Goal: Task Accomplishment & Management: Manage account settings

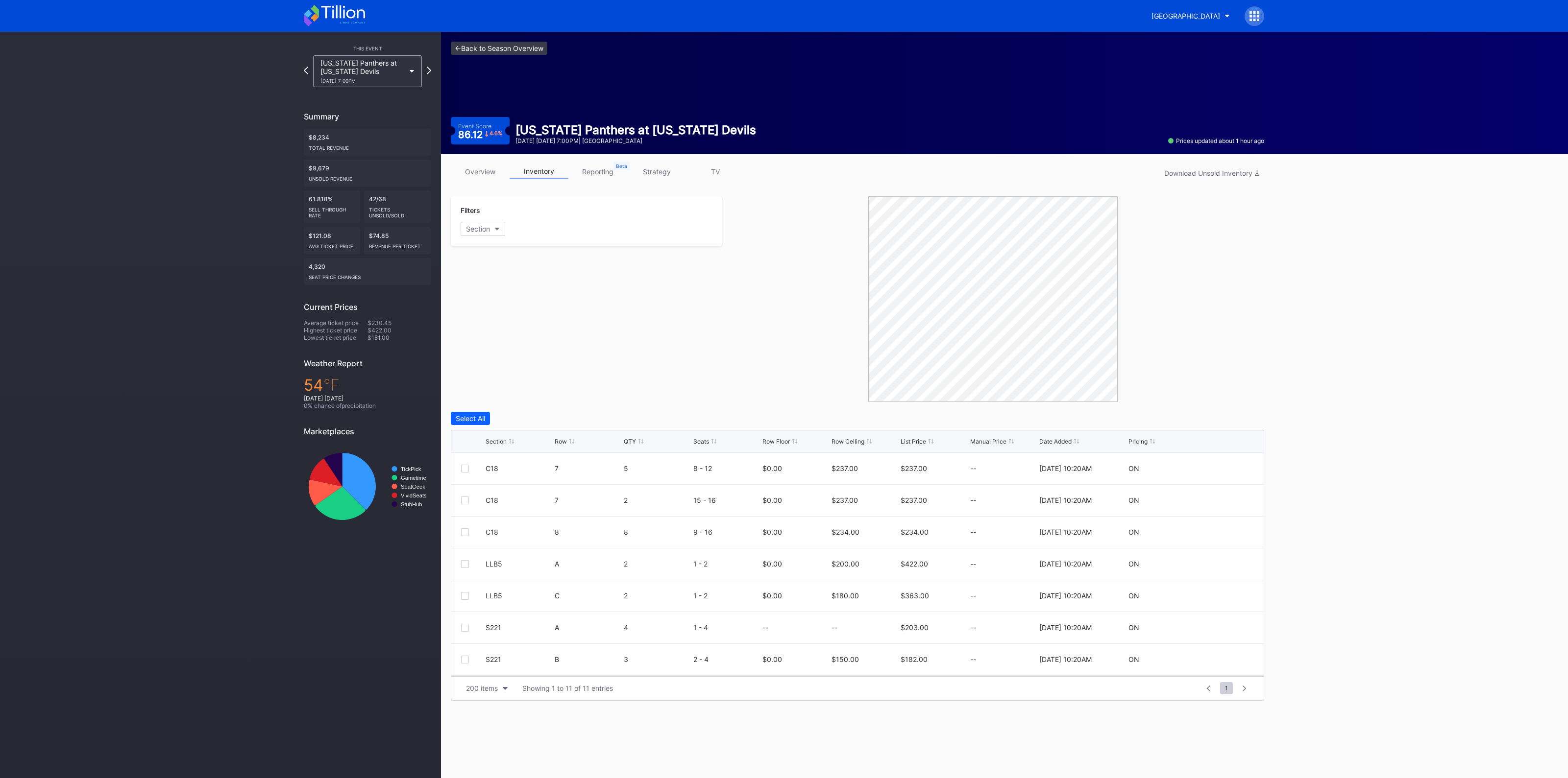
drag, startPoint x: 0, startPoint y: 0, endPoint x: 512, endPoint y: 47, distance: 514.2
click at [512, 47] on link "<- Back to Season Overview" at bounding box center [499, 48] width 97 height 13
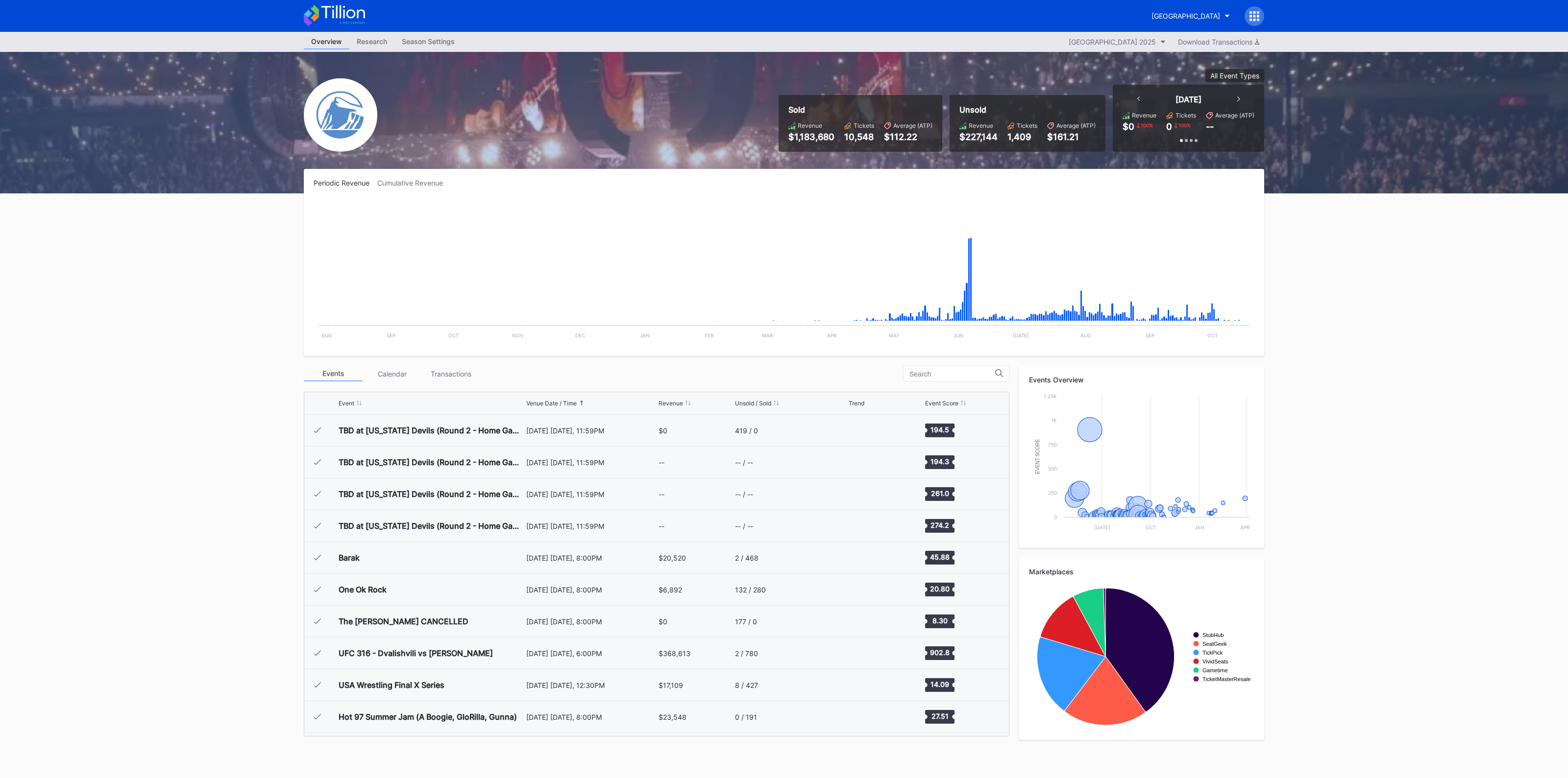
scroll to position [1750, 0]
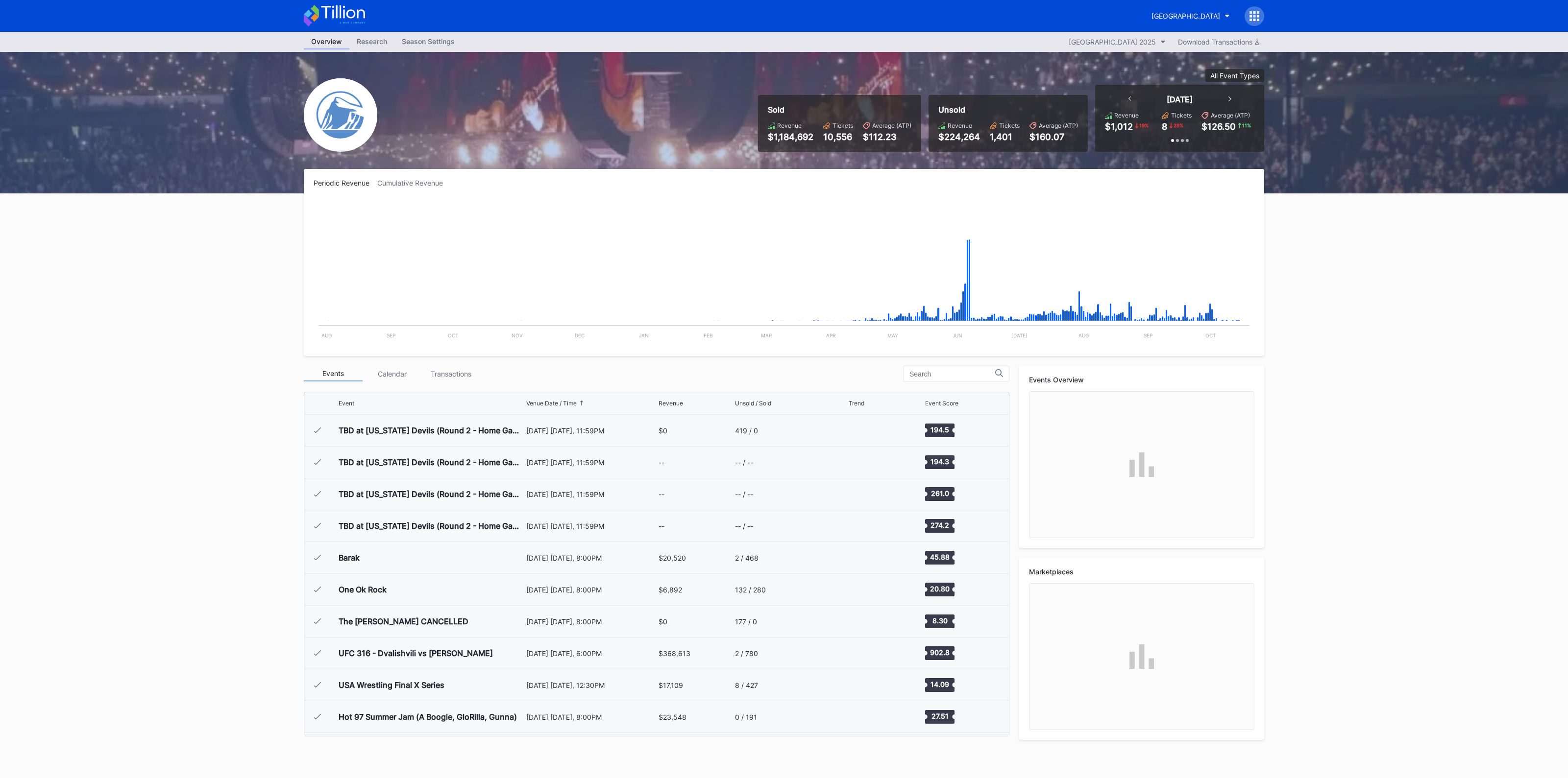
scroll to position [1750, 0]
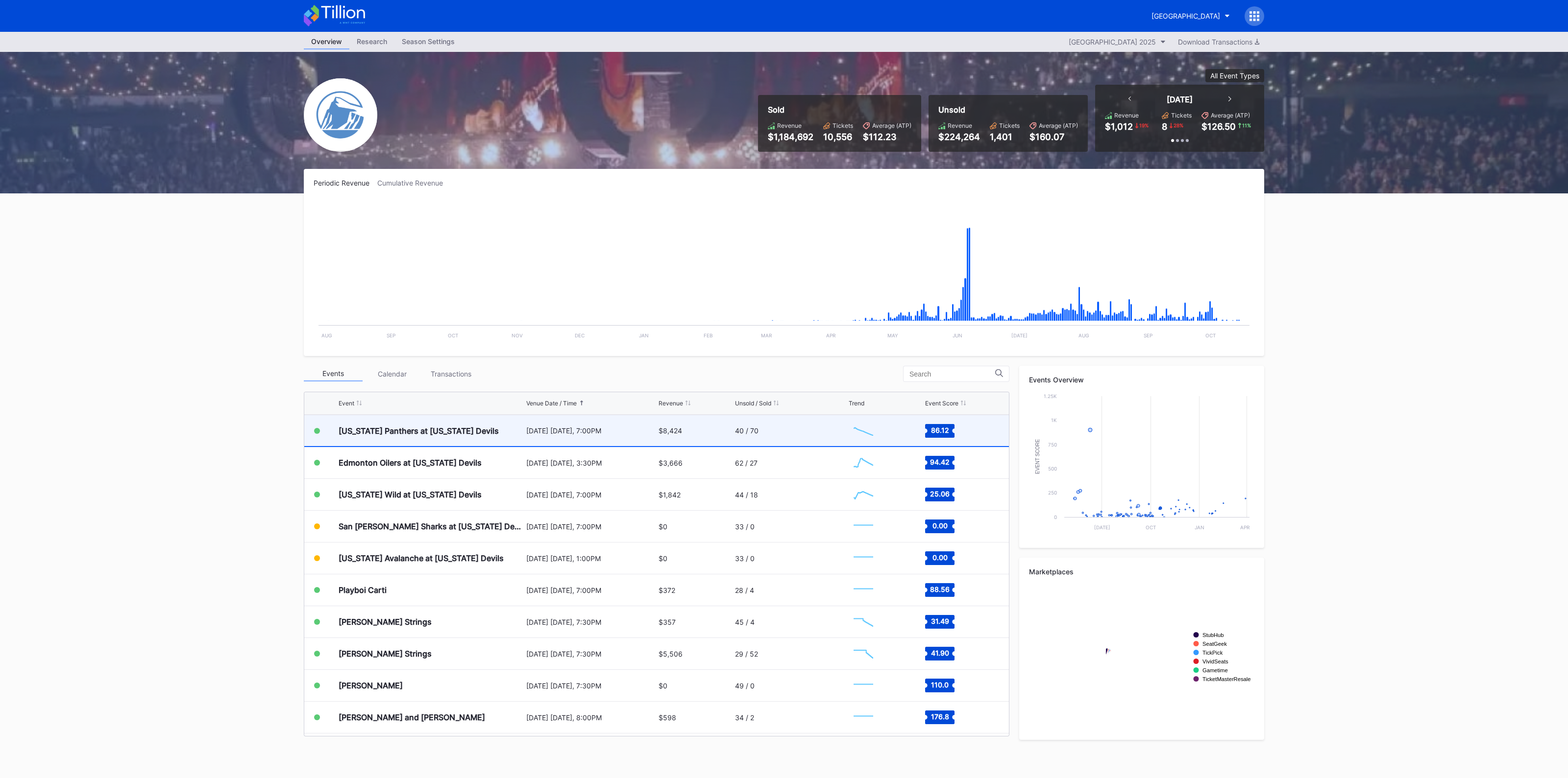
click at [703, 429] on div "$8,424" at bounding box center [695, 430] width 74 height 31
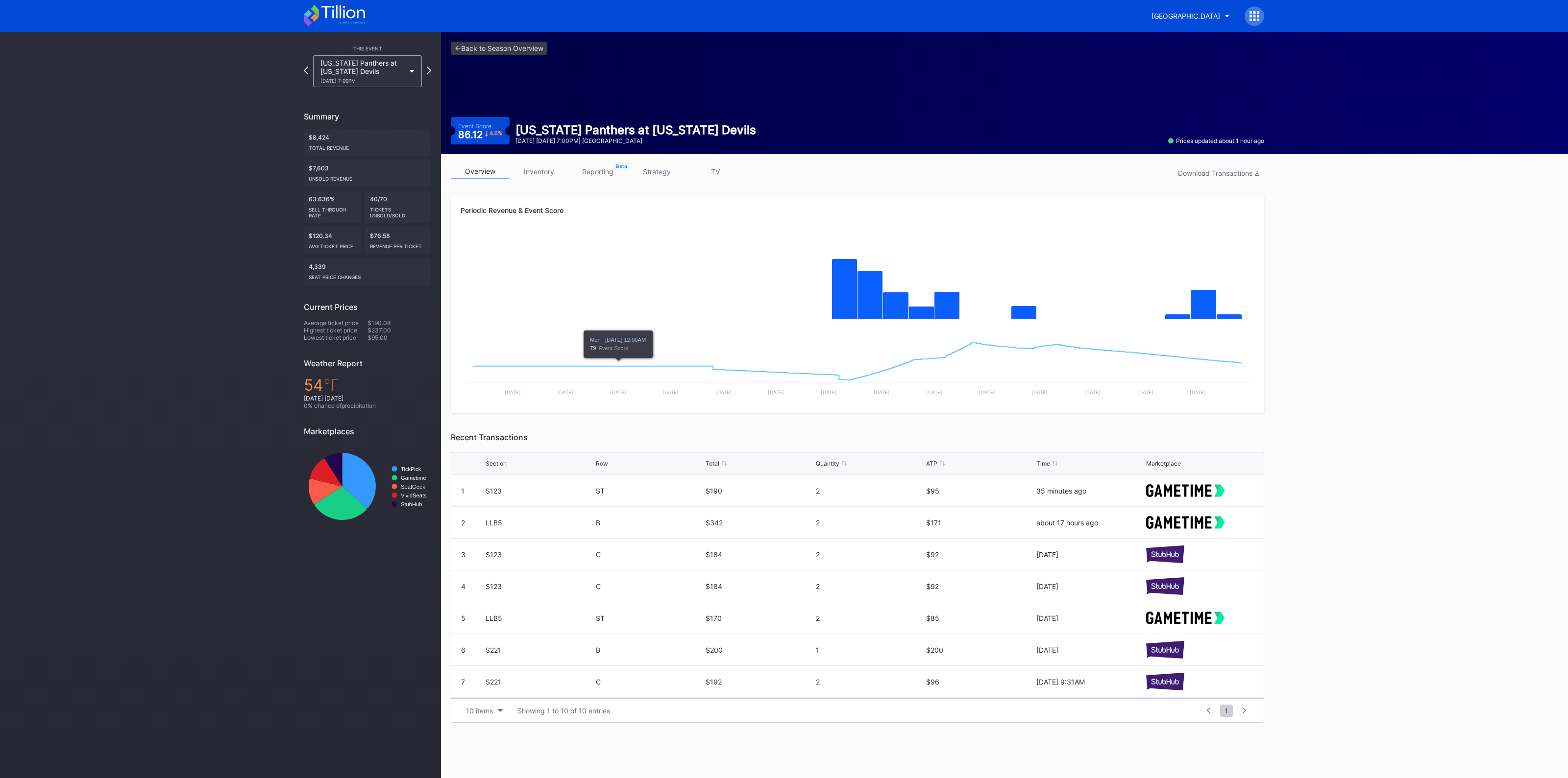
click at [545, 172] on link "inventory" at bounding box center [539, 171] width 59 height 15
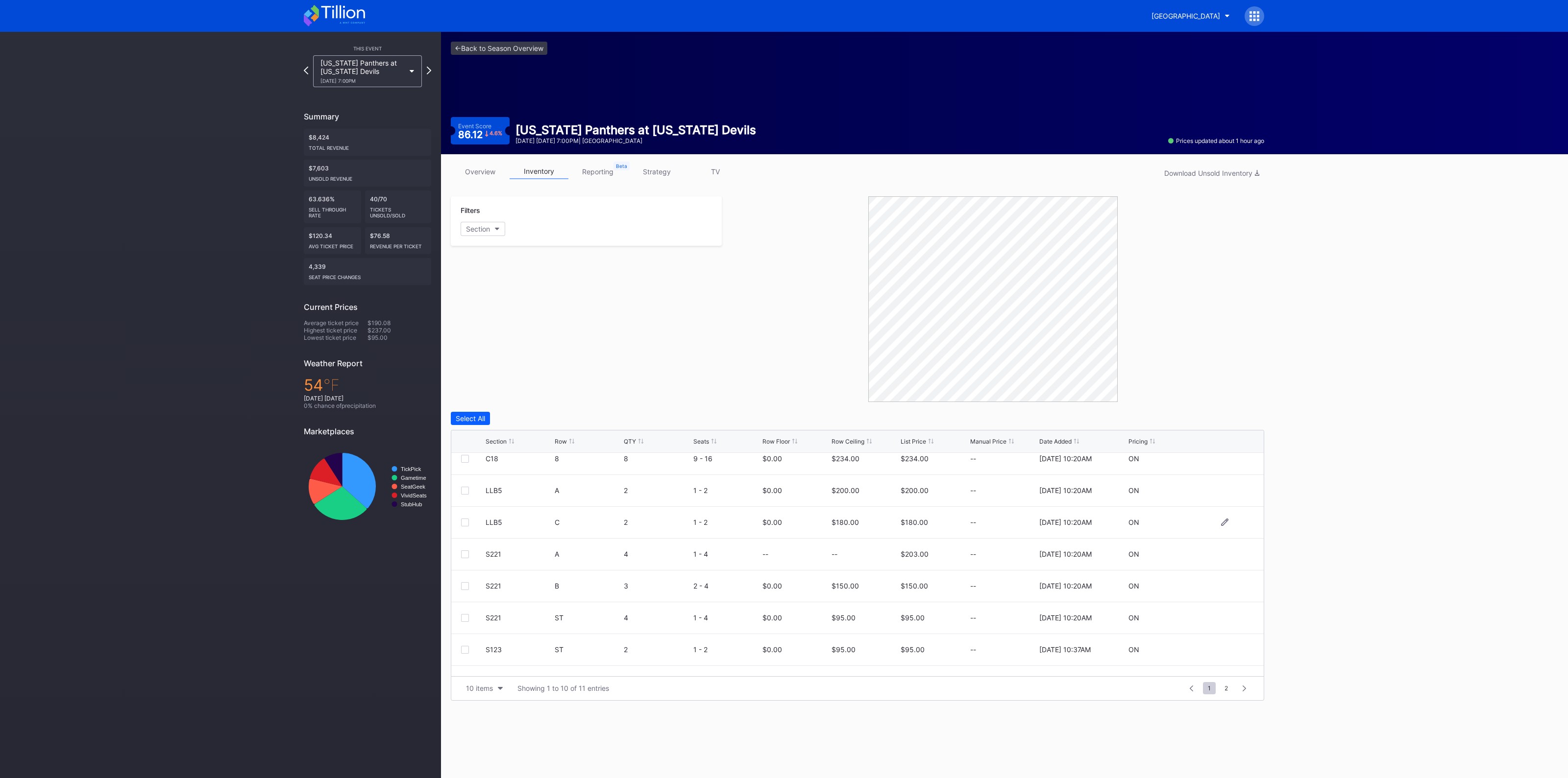
scroll to position [95, 0]
click at [490, 53] on link "<- Back to Season Overview" at bounding box center [499, 48] width 97 height 13
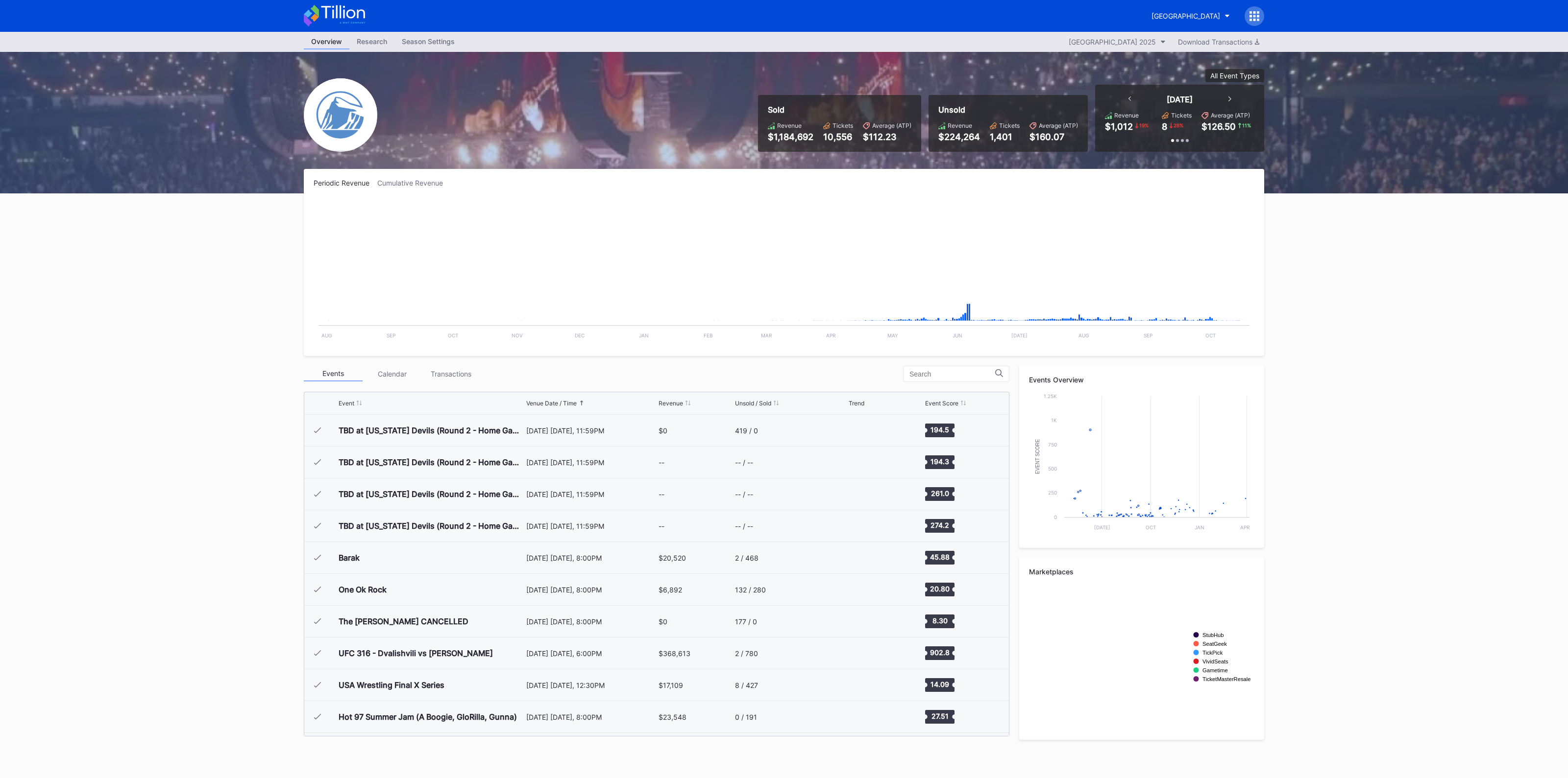
scroll to position [1750, 0]
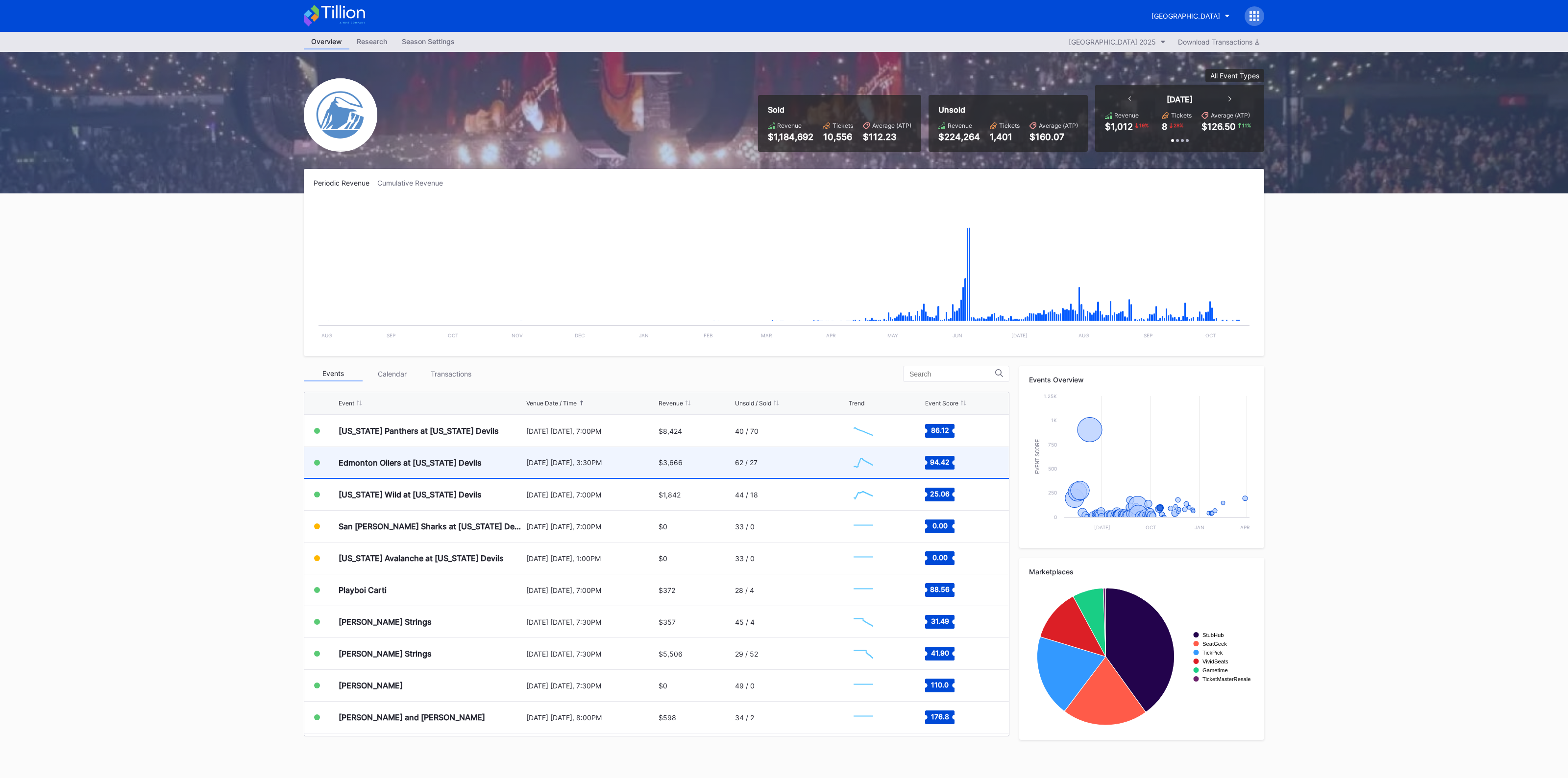
click at [606, 469] on div "[DATE] [DATE], 3:30PM" at bounding box center [591, 462] width 130 height 31
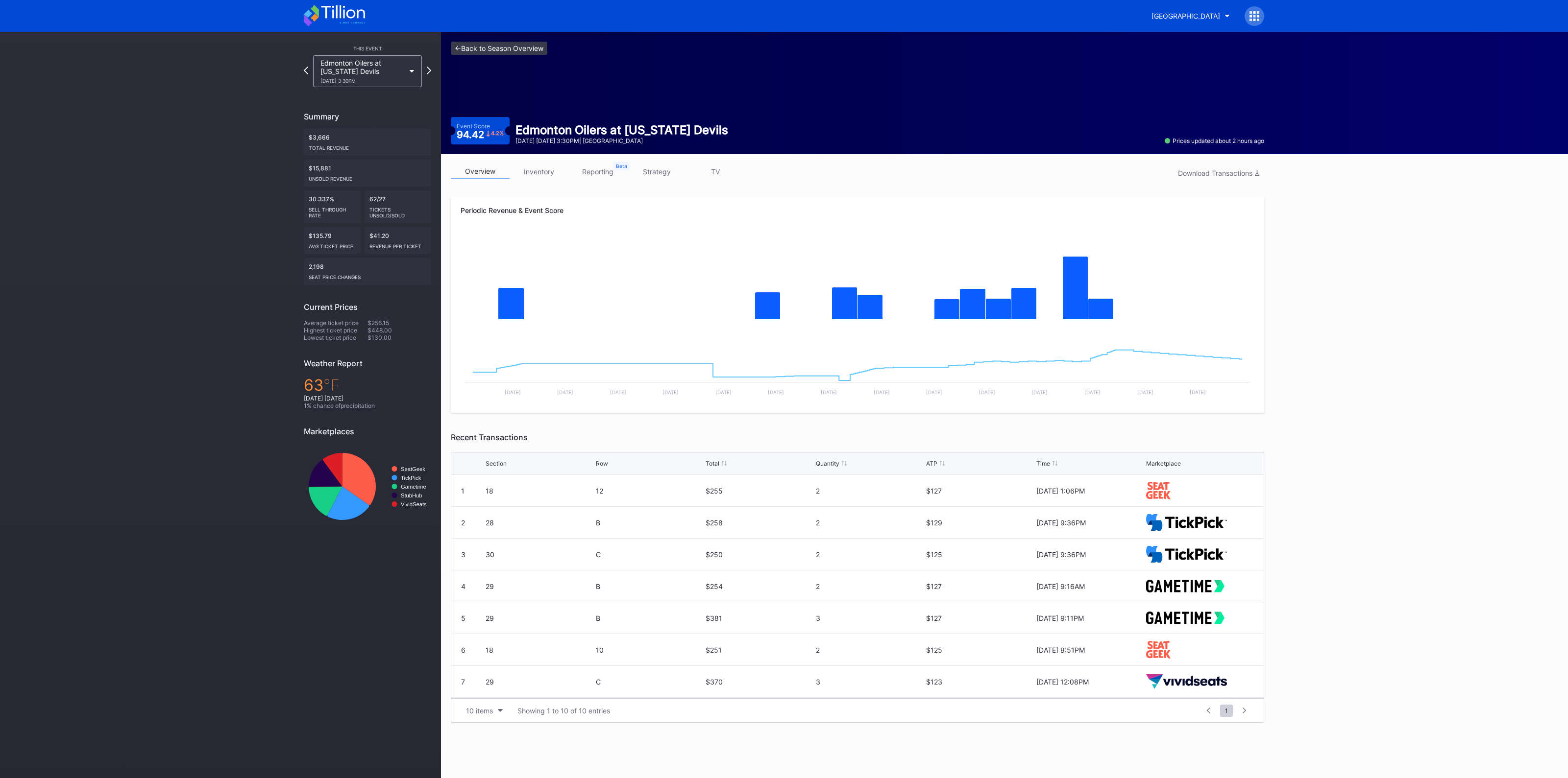
click at [515, 51] on link "<- Back to Season Overview" at bounding box center [499, 48] width 97 height 13
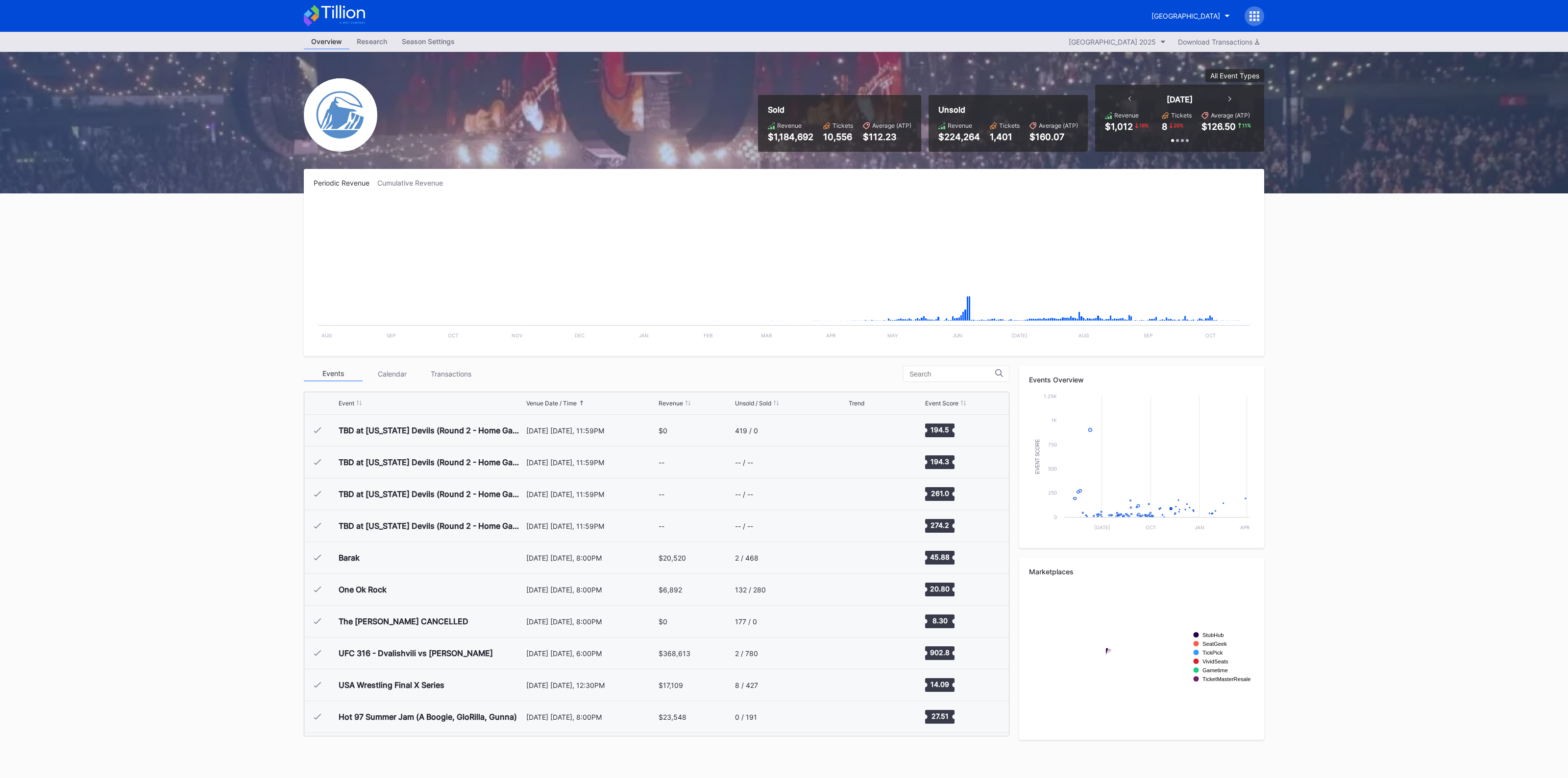
scroll to position [1750, 0]
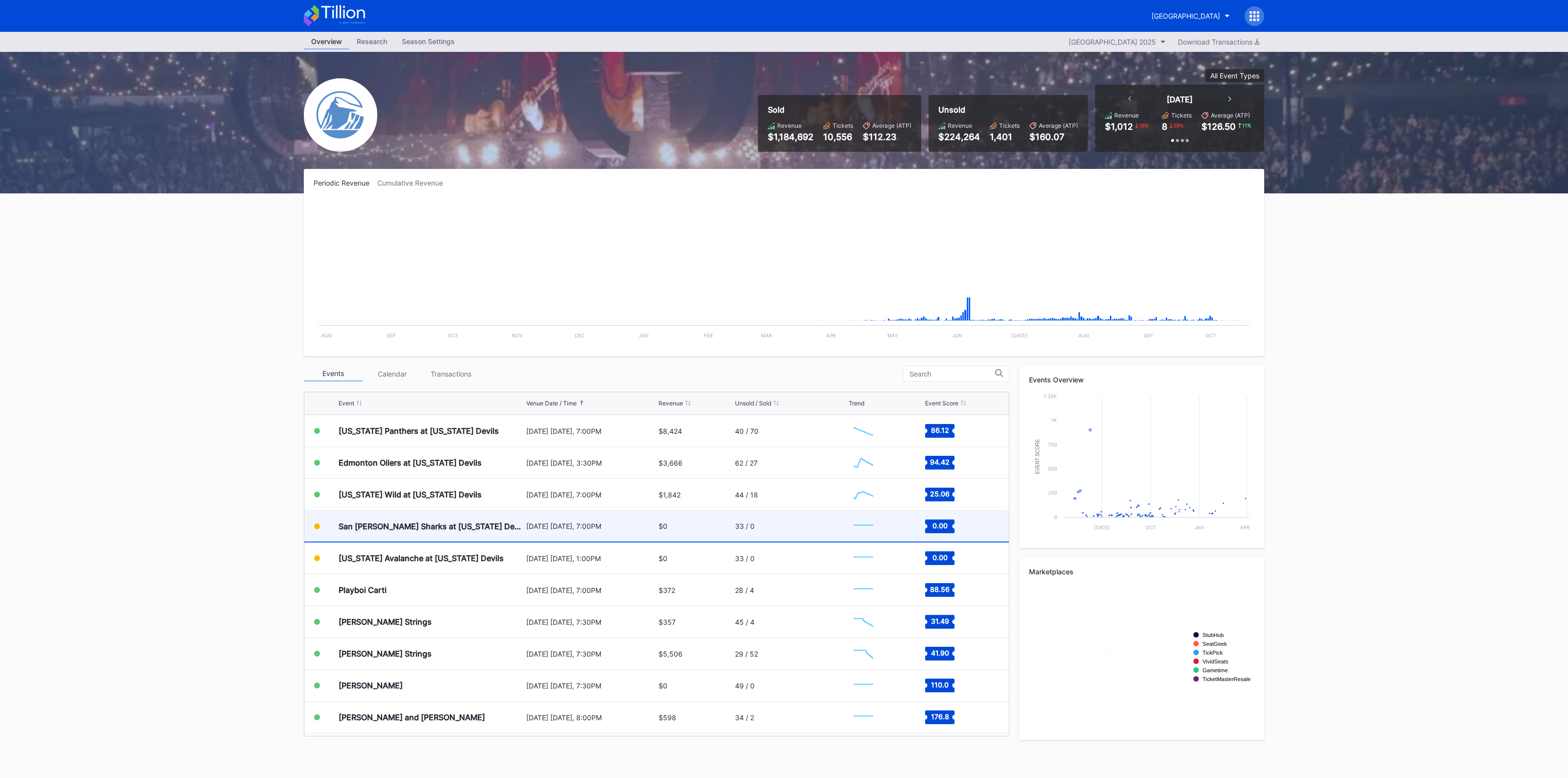
click at [726, 533] on div "San [PERSON_NAME] Sharks at [US_STATE] Devils [DATE] [DATE], 7:00PM $0 33 / 0 C…" at bounding box center [657, 527] width 704 height 32
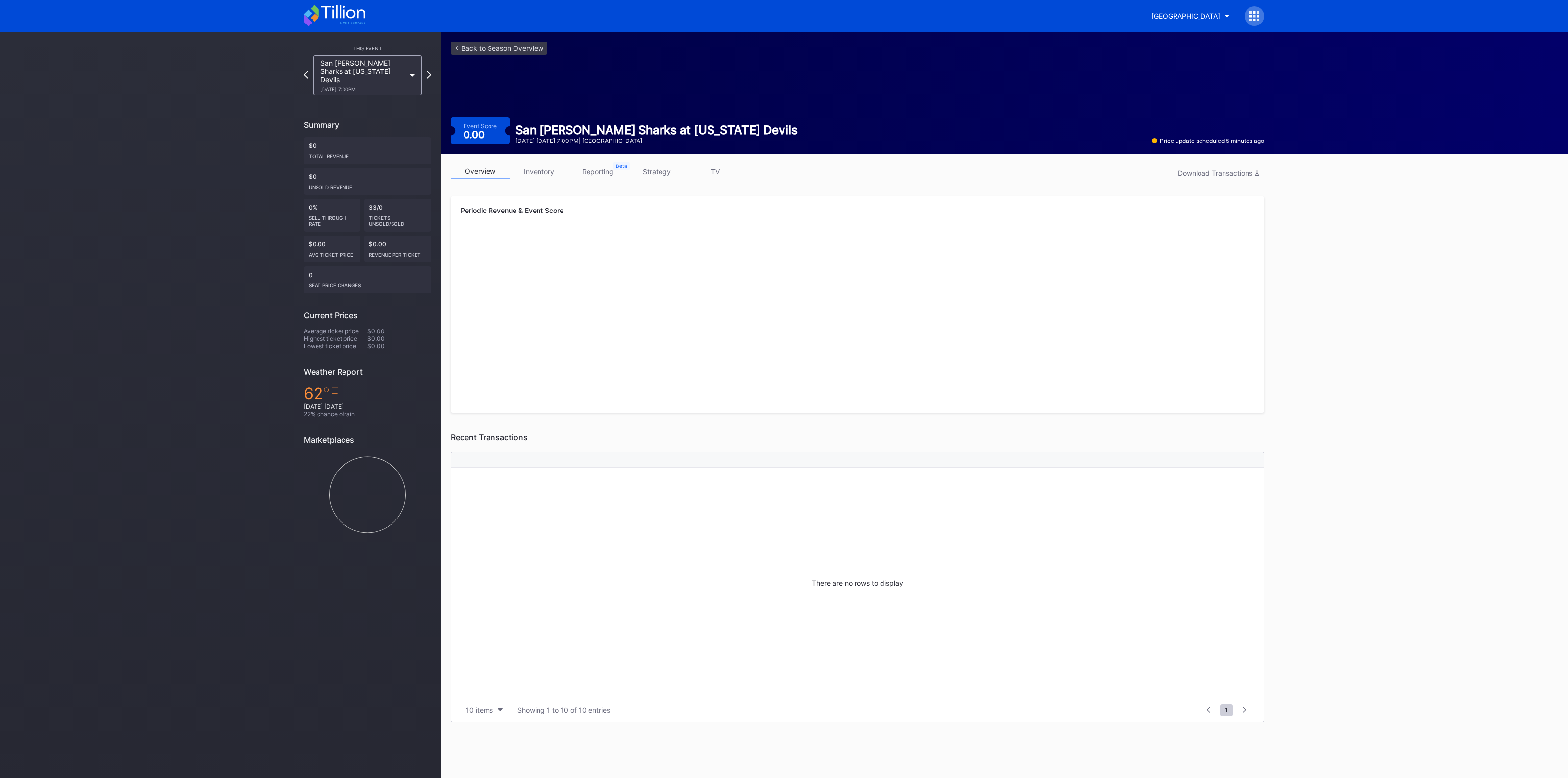
click at [541, 169] on link "inventory" at bounding box center [539, 171] width 59 height 15
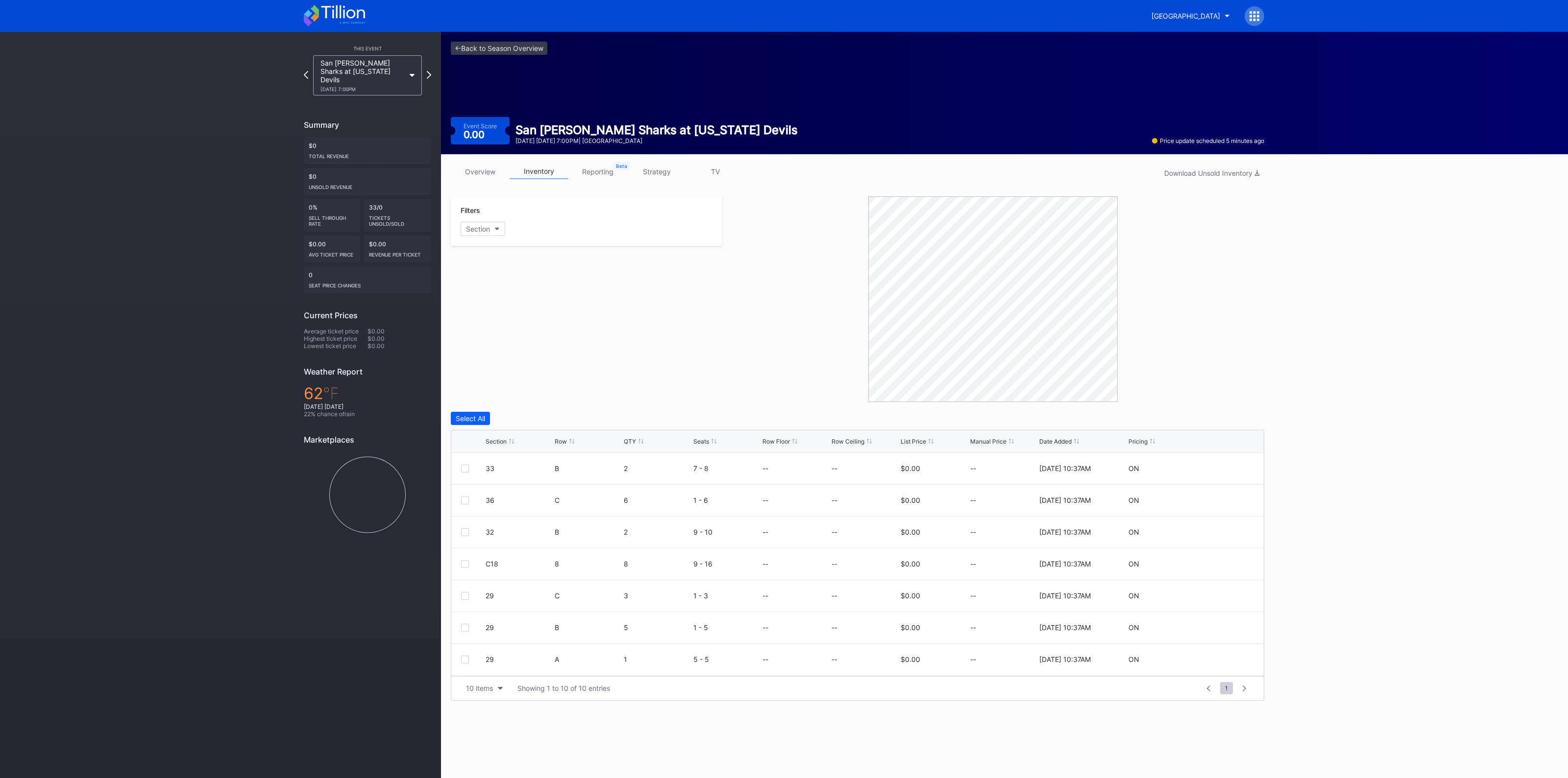
click at [496, 439] on div "Section" at bounding box center [496, 442] width 21 height 7
click at [1221, 467] on icon at bounding box center [1225, 469] width 7 height 7
click at [855, 470] on input at bounding box center [865, 472] width 67 height 18
type input "145"
click at [1231, 472] on div "Save" at bounding box center [1239, 473] width 16 height 9
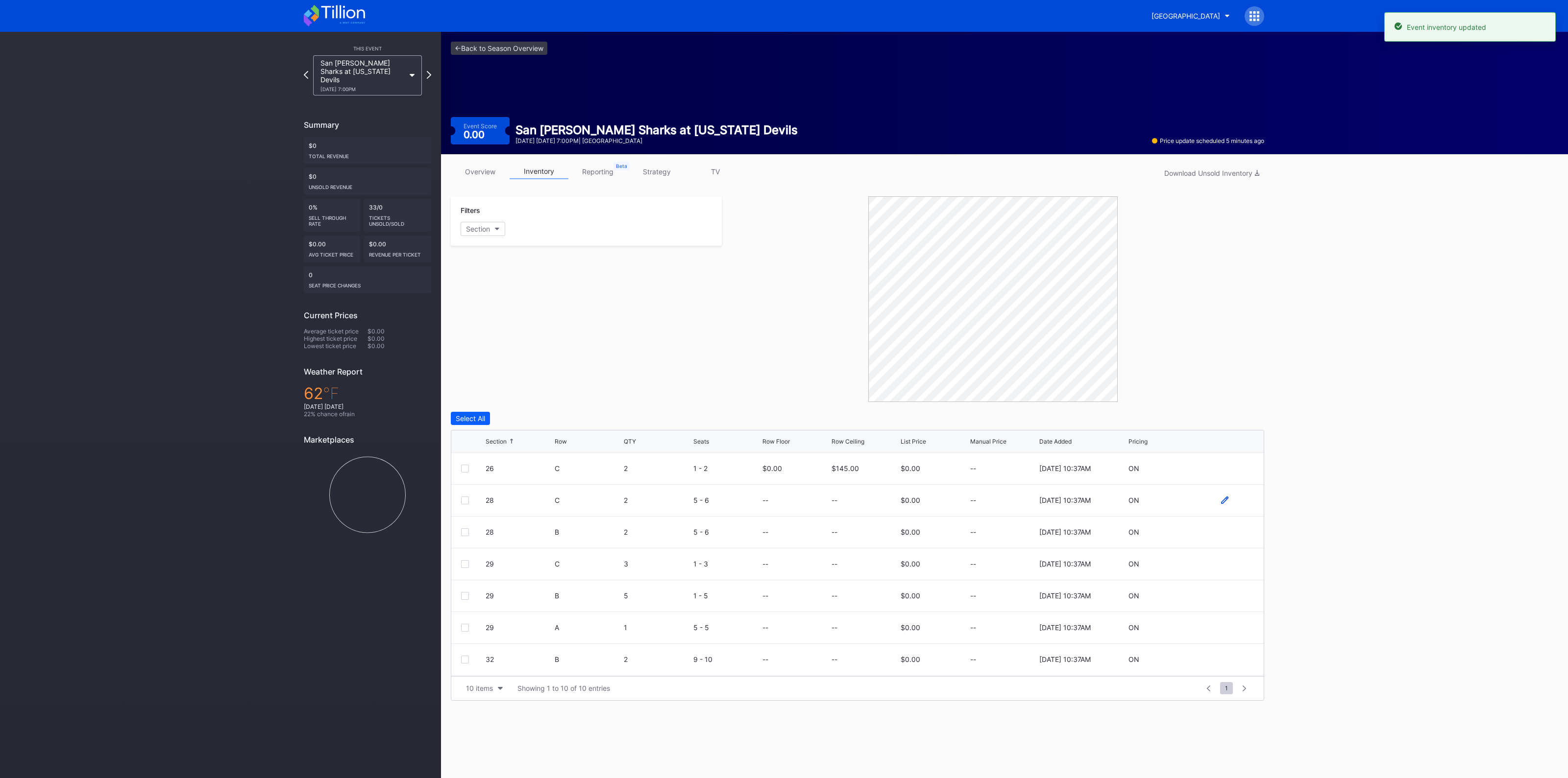
click at [1221, 498] on icon at bounding box center [1225, 500] width 7 height 7
drag, startPoint x: 875, startPoint y: 502, endPoint x: 871, endPoint y: 497, distance: 6.4
click at [875, 501] on input at bounding box center [865, 504] width 67 height 18
type input "135"
click at [1236, 500] on div "Save" at bounding box center [1239, 505] width 16 height 9
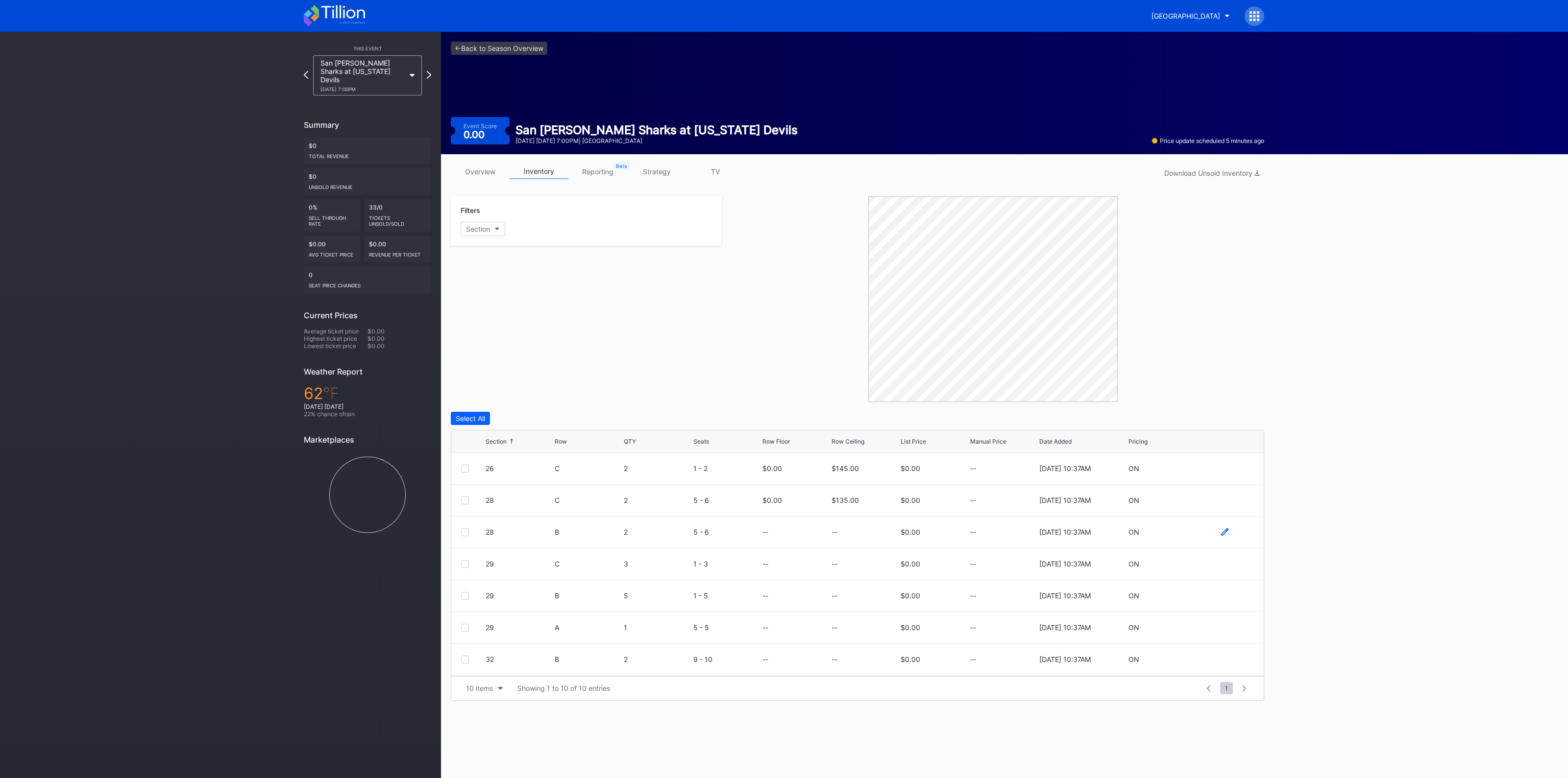
click at [1221, 530] on icon at bounding box center [1225, 532] width 7 height 7
click at [875, 537] on input at bounding box center [865, 536] width 67 height 18
type input "150"
click at [1232, 535] on div "Save" at bounding box center [1239, 536] width 16 height 9
click at [659, 175] on link "strategy" at bounding box center [656, 171] width 59 height 15
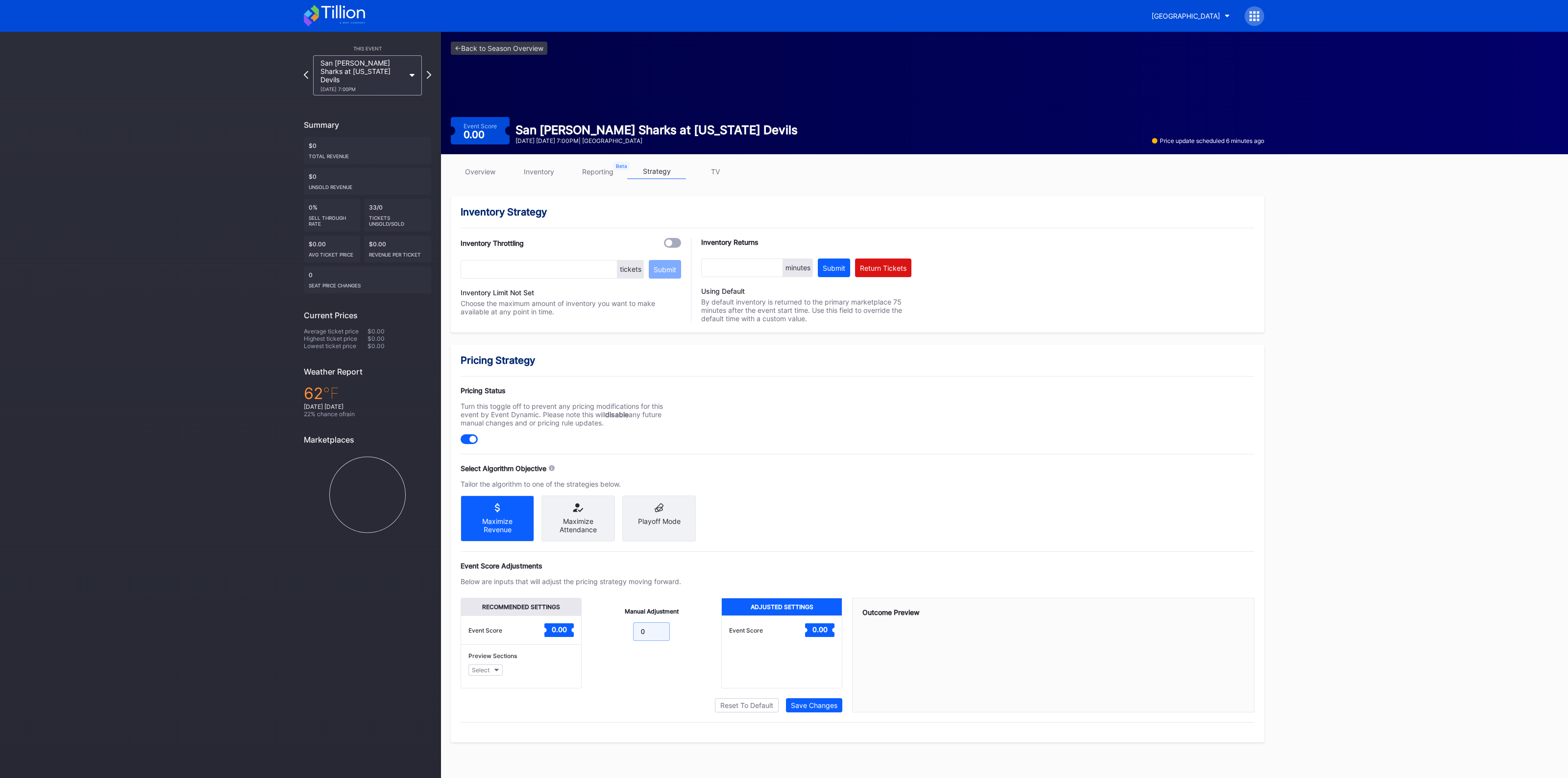
click at [648, 633] on input "0" at bounding box center [652, 632] width 37 height 18
type input "8"
type input "50"
click at [820, 710] on div "Save Changes" at bounding box center [815, 706] width 47 height 9
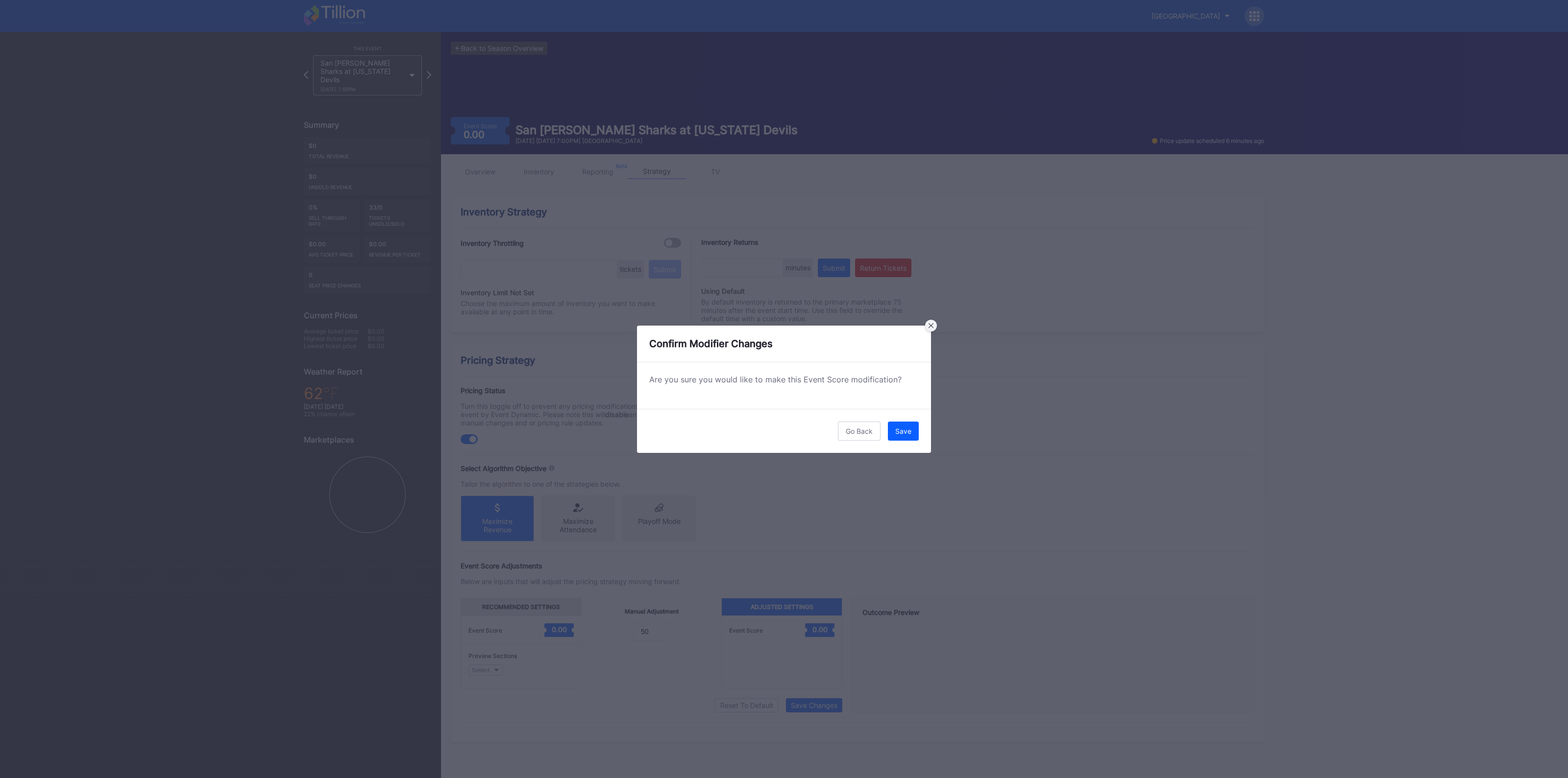
click at [931, 324] on icon at bounding box center [931, 325] width 5 height 5
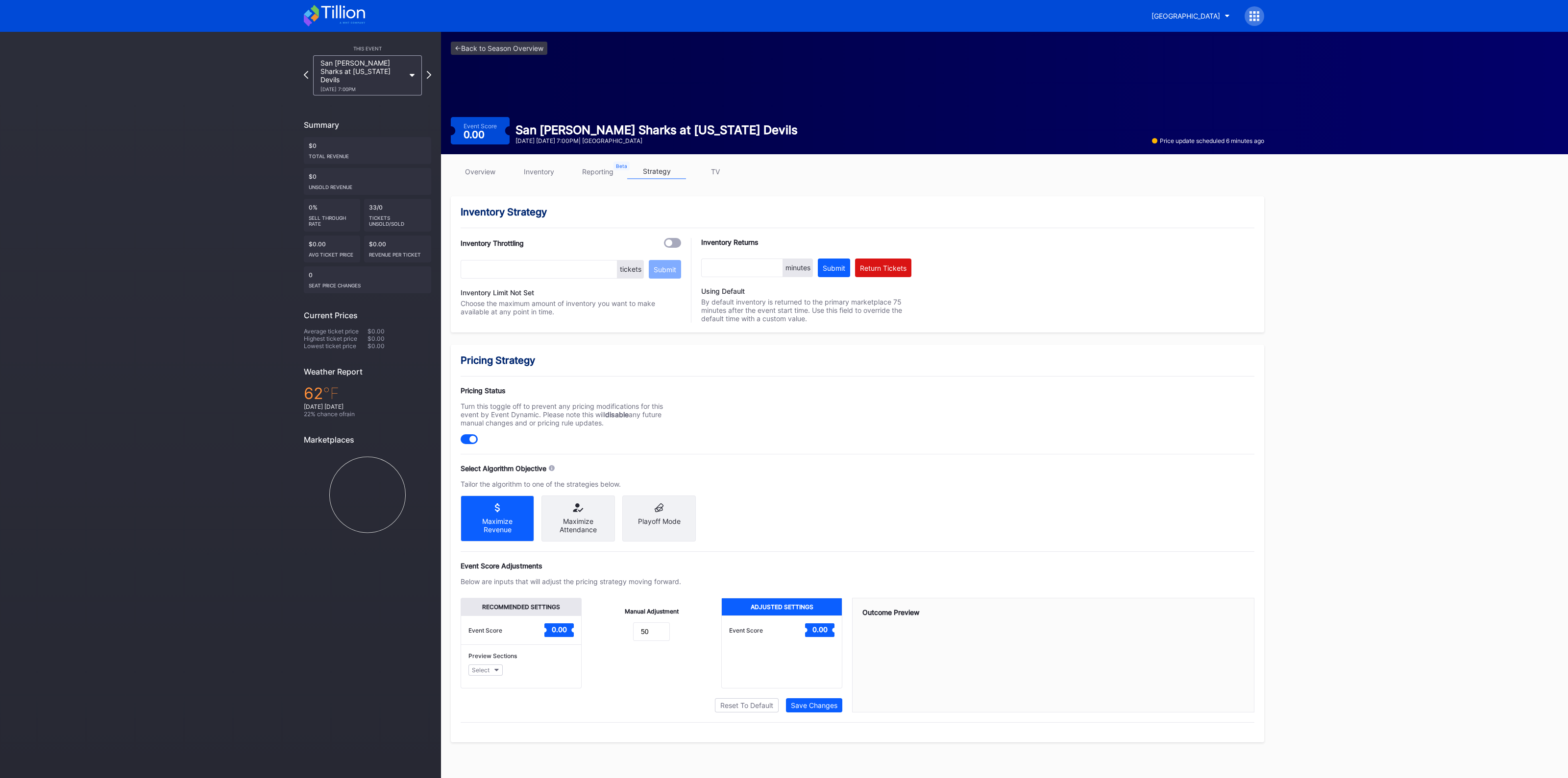
click at [589, 165] on link "reporting" at bounding box center [597, 171] width 59 height 15
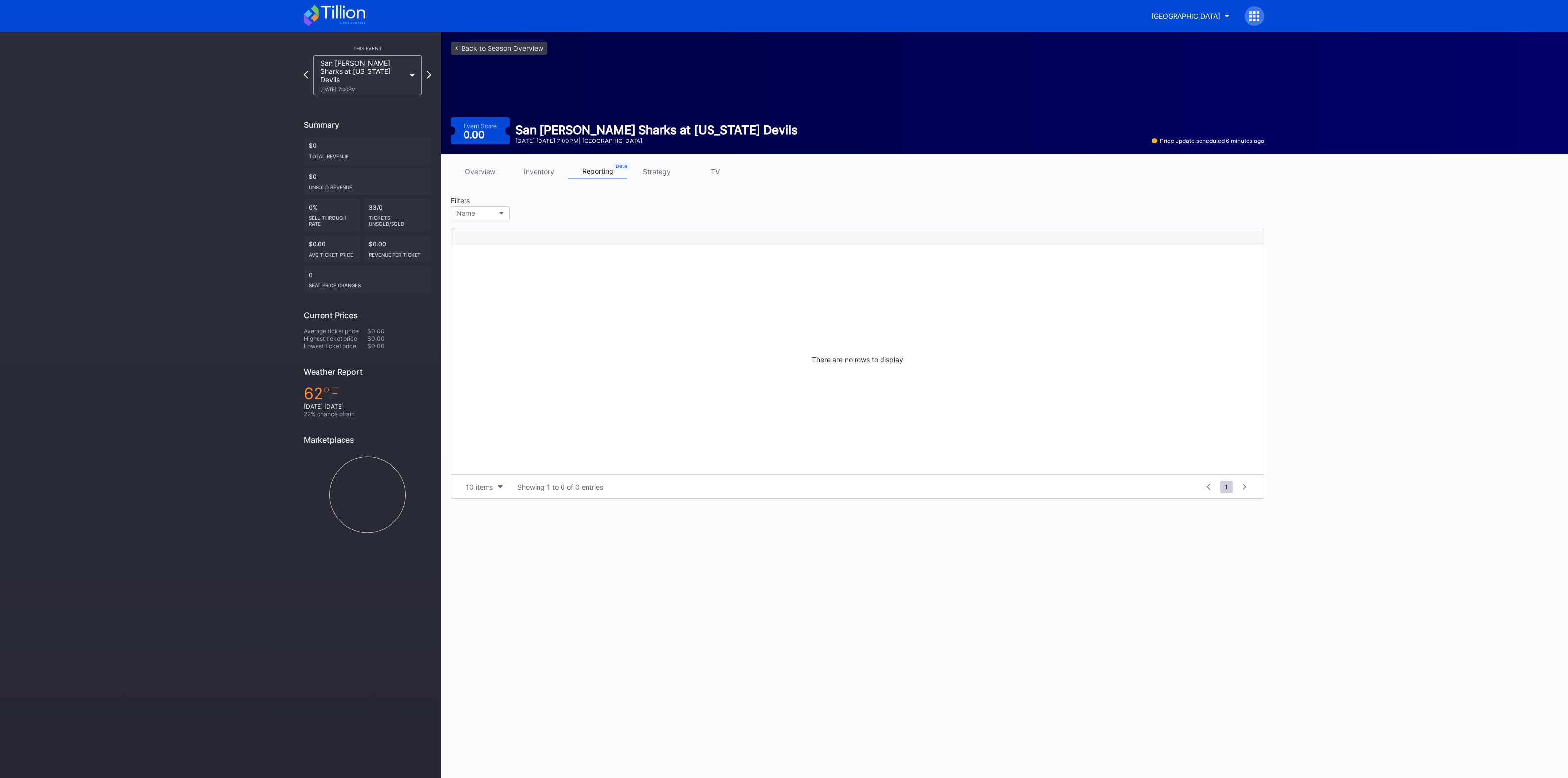
click at [489, 172] on link "overview" at bounding box center [480, 171] width 59 height 15
click at [554, 182] on div "overview inventory reporting strategy TV" at bounding box center [857, 174] width 813 height 20
click at [554, 173] on link "inventory" at bounding box center [539, 171] width 59 height 15
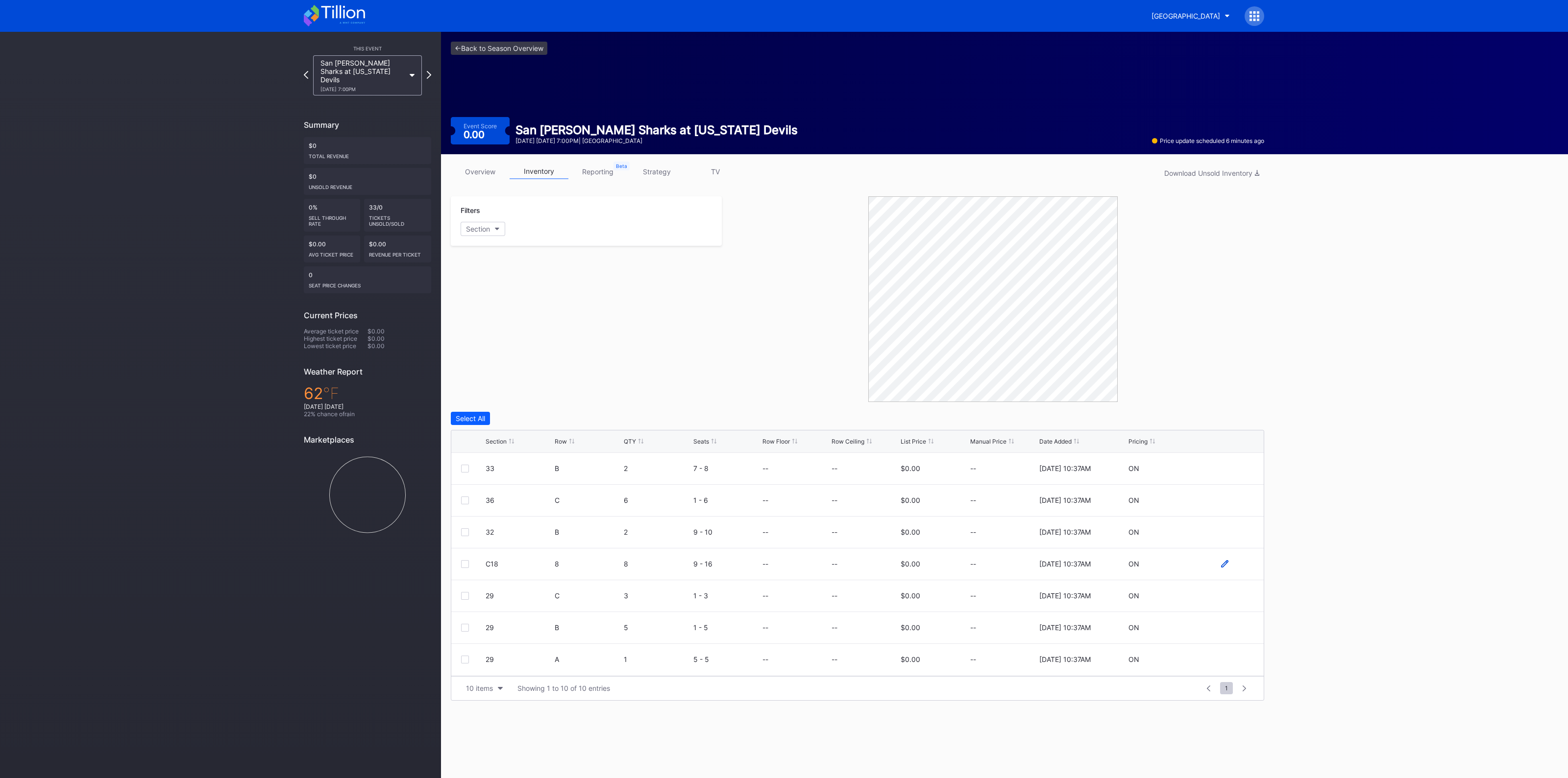
click at [1221, 561] on icon at bounding box center [1225, 564] width 7 height 7
click at [869, 563] on input at bounding box center [865, 568] width 67 height 18
type input "190"
click at [1232, 569] on div "Save" at bounding box center [1239, 568] width 16 height 9
click at [1221, 497] on icon at bounding box center [1225, 500] width 7 height 7
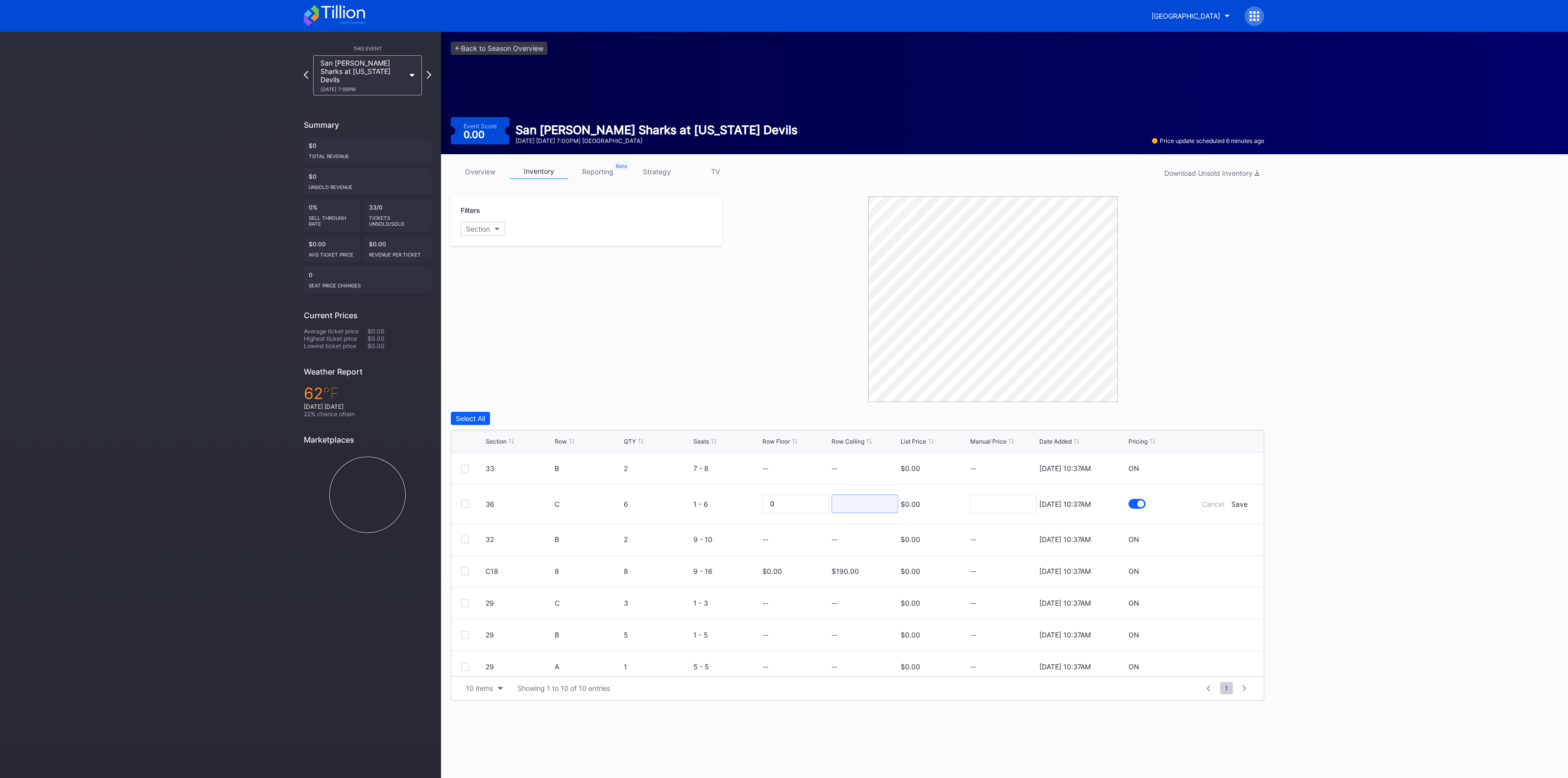
click at [850, 502] on input at bounding box center [865, 504] width 67 height 18
type input "140"
click at [1241, 506] on div "Cancel Save" at bounding box center [1224, 505] width 59 height 9
click at [1231, 500] on div "Save" at bounding box center [1239, 505] width 16 height 9
click at [1219, 466] on div at bounding box center [1224, 469] width 59 height 7
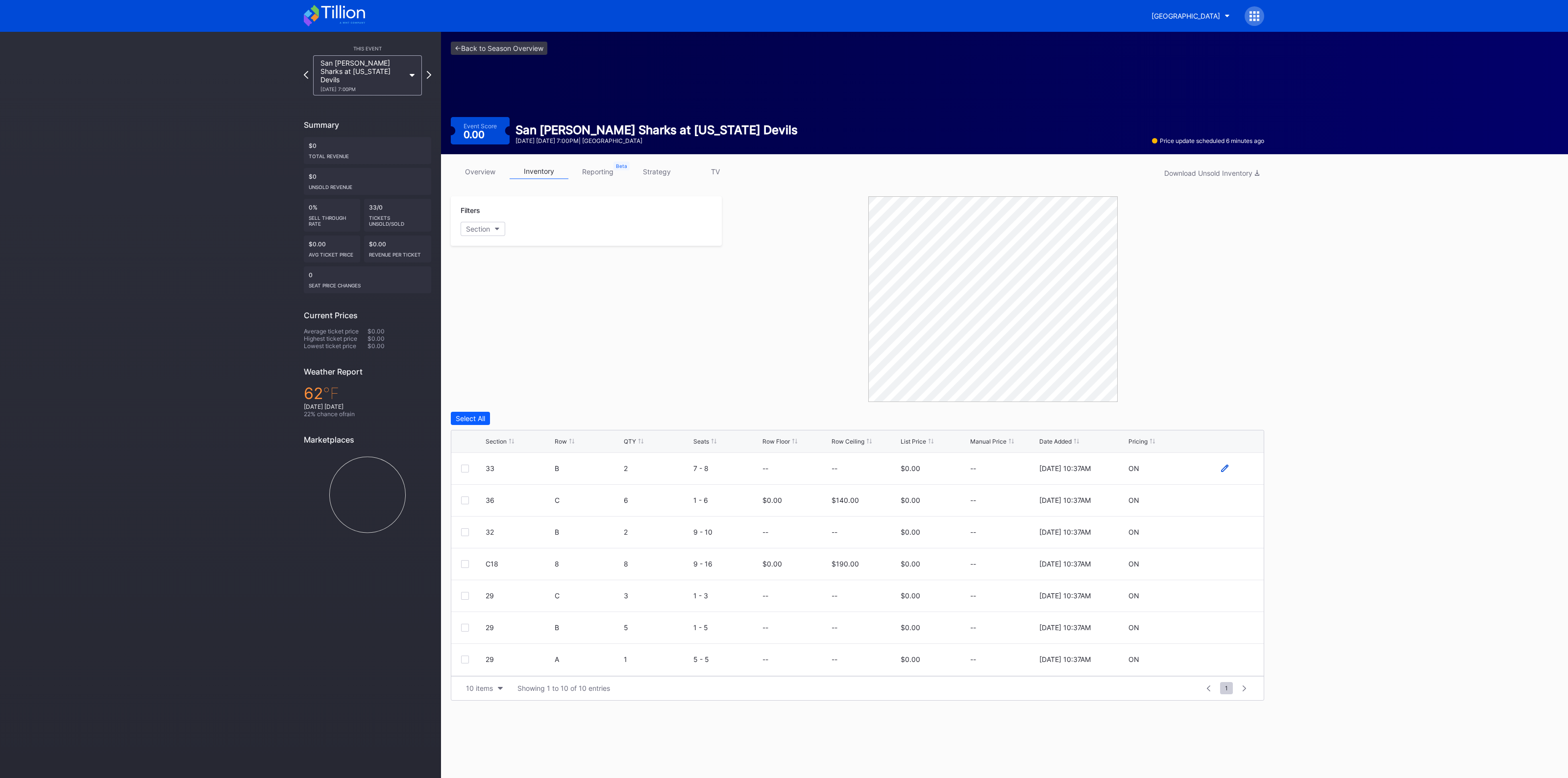
click at [1221, 467] on icon at bounding box center [1225, 469] width 7 height 7
click at [861, 464] on input at bounding box center [865, 472] width 67 height 18
type input "155"
click at [1235, 471] on div "Save" at bounding box center [1239, 473] width 16 height 9
click at [1209, 530] on div at bounding box center [1224, 532] width 59 height 7
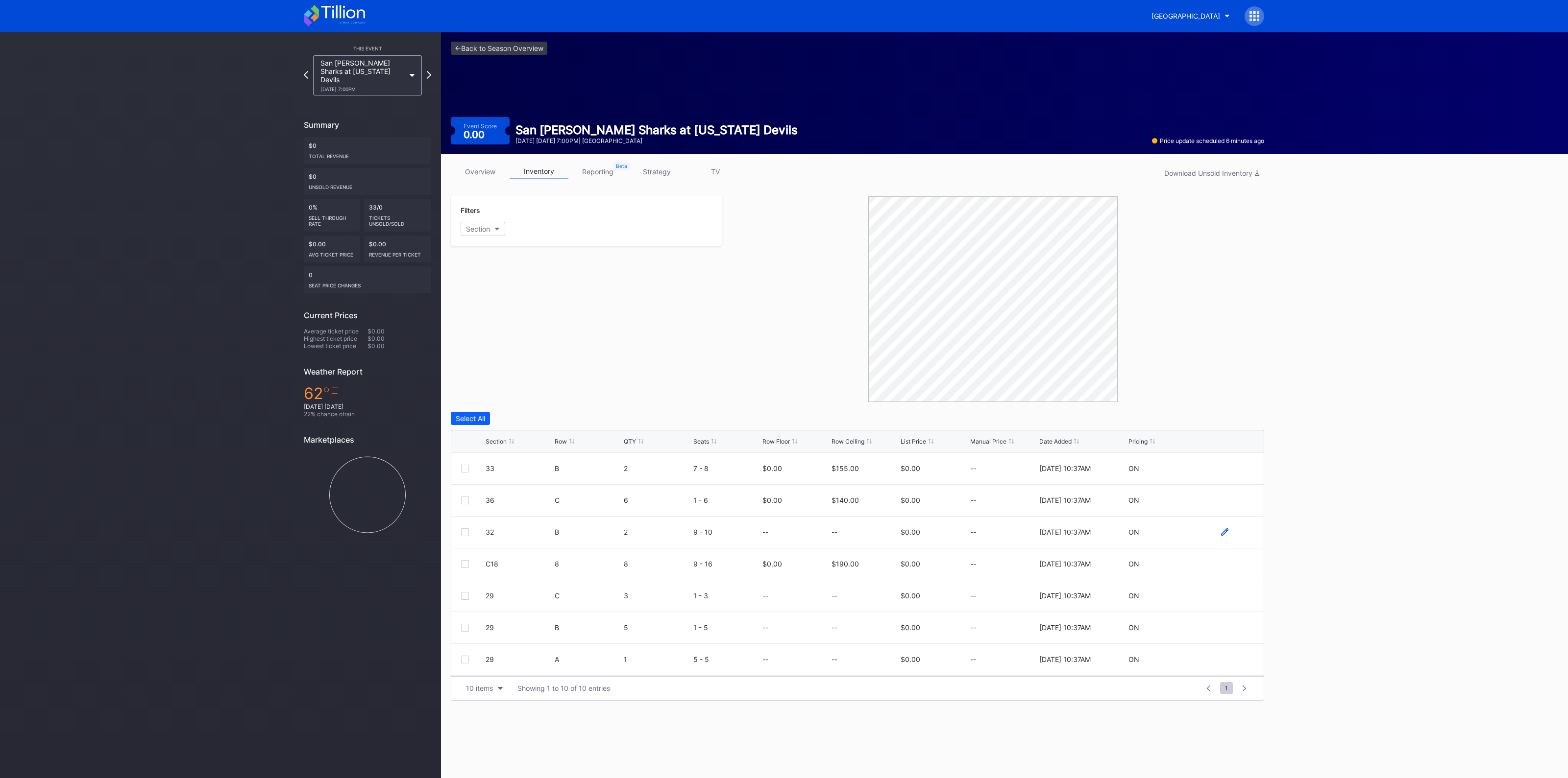
click at [1221, 532] on icon at bounding box center [1225, 532] width 7 height 7
drag, startPoint x: 835, startPoint y: 532, endPoint x: 821, endPoint y: 525, distance: 15.7
click at [835, 532] on input at bounding box center [865, 536] width 67 height 18
type input "145"
click at [1237, 535] on div "Save" at bounding box center [1239, 536] width 16 height 9
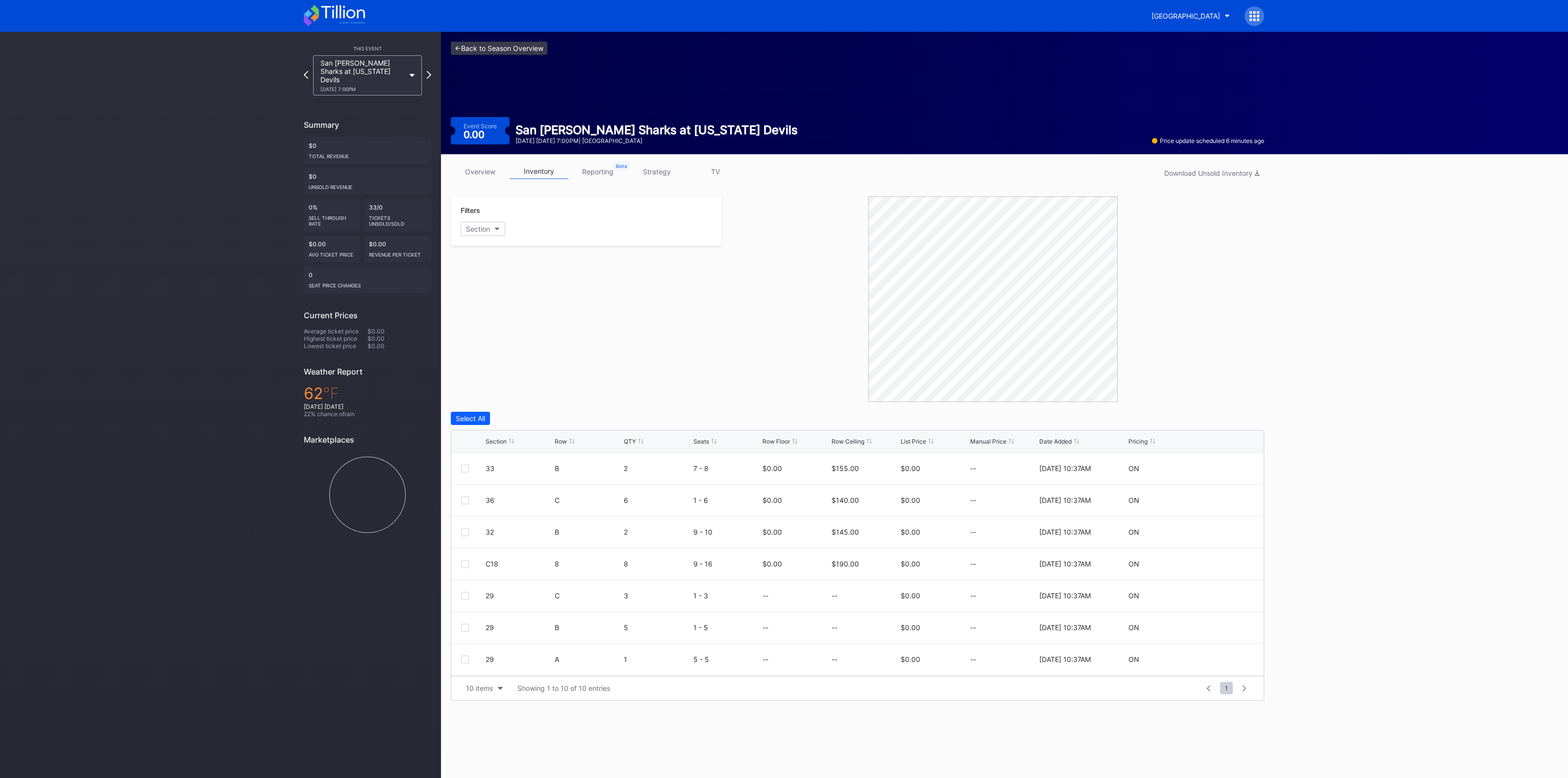
click at [490, 50] on link "<- Back to Season Overview" at bounding box center [499, 48] width 97 height 13
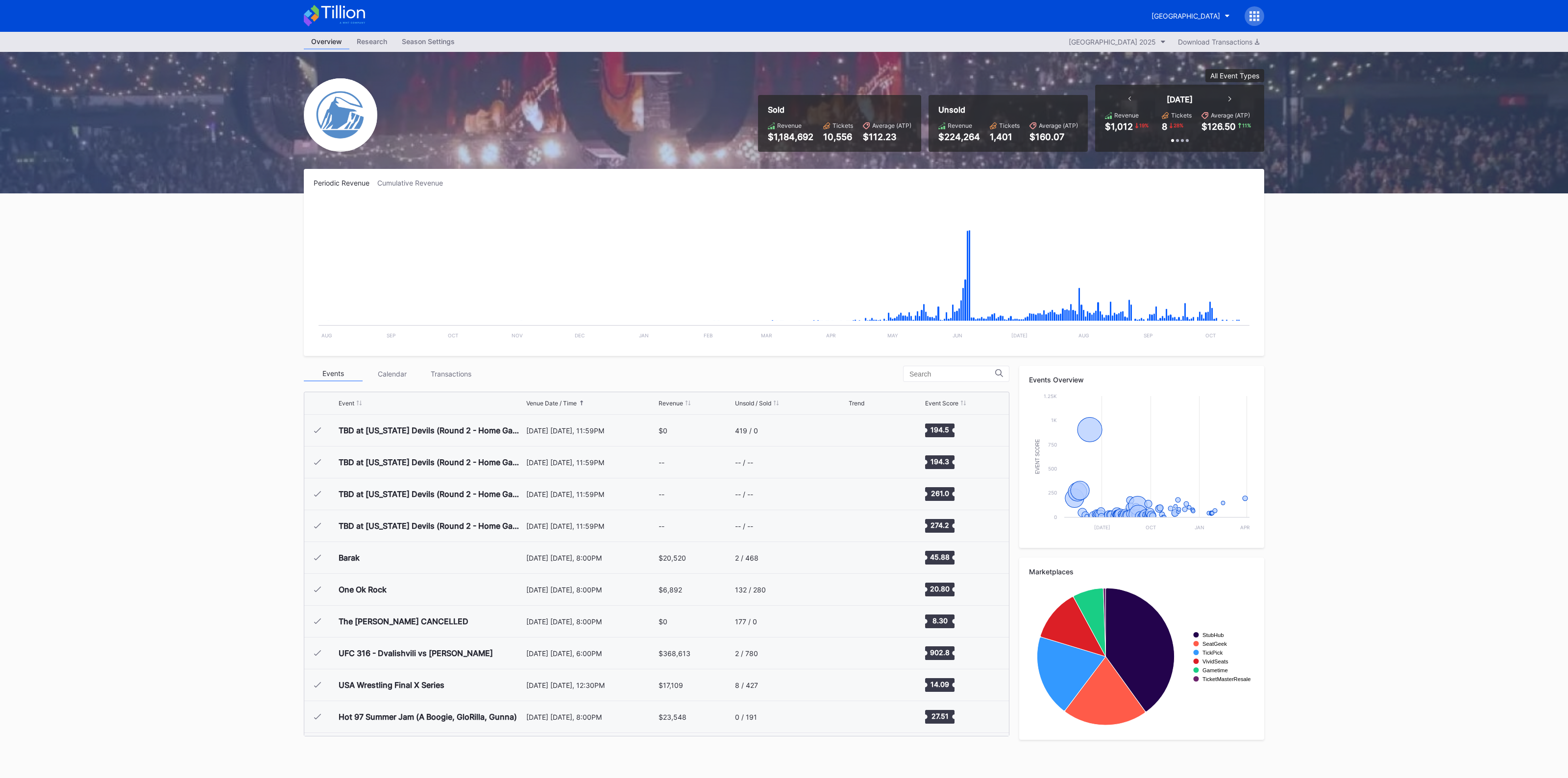
scroll to position [1750, 0]
